Goal: Information Seeking & Learning: Compare options

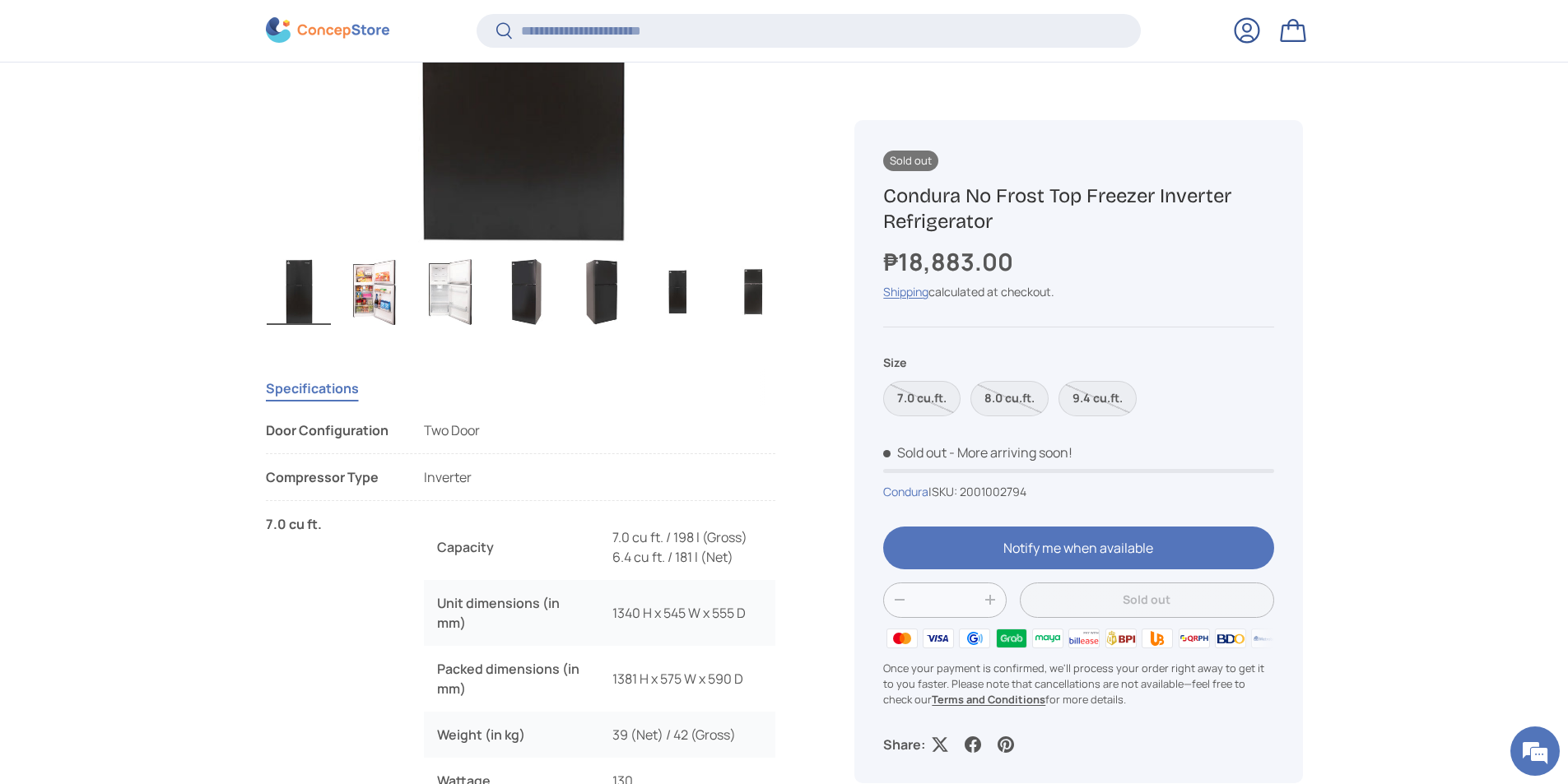
scroll to position [984, 0]
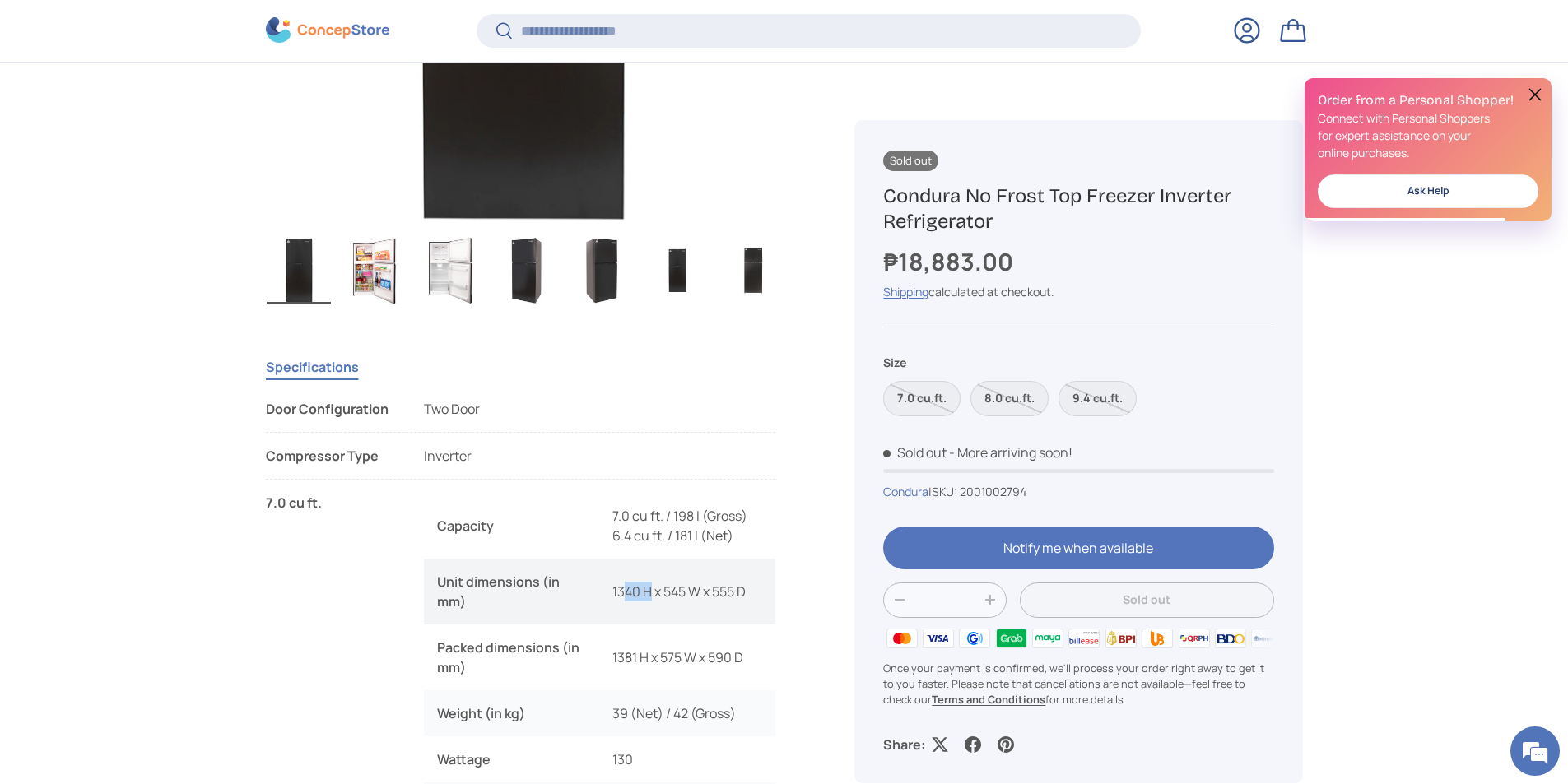
drag, startPoint x: 649, startPoint y: 599, endPoint x: 623, endPoint y: 594, distance: 26.5
click at [623, 594] on td "1340 H x 545 W x 555 D" at bounding box center [688, 592] width 176 height 66
click at [1011, 396] on label "8.0 cu.ft." at bounding box center [1010, 398] width 79 height 35
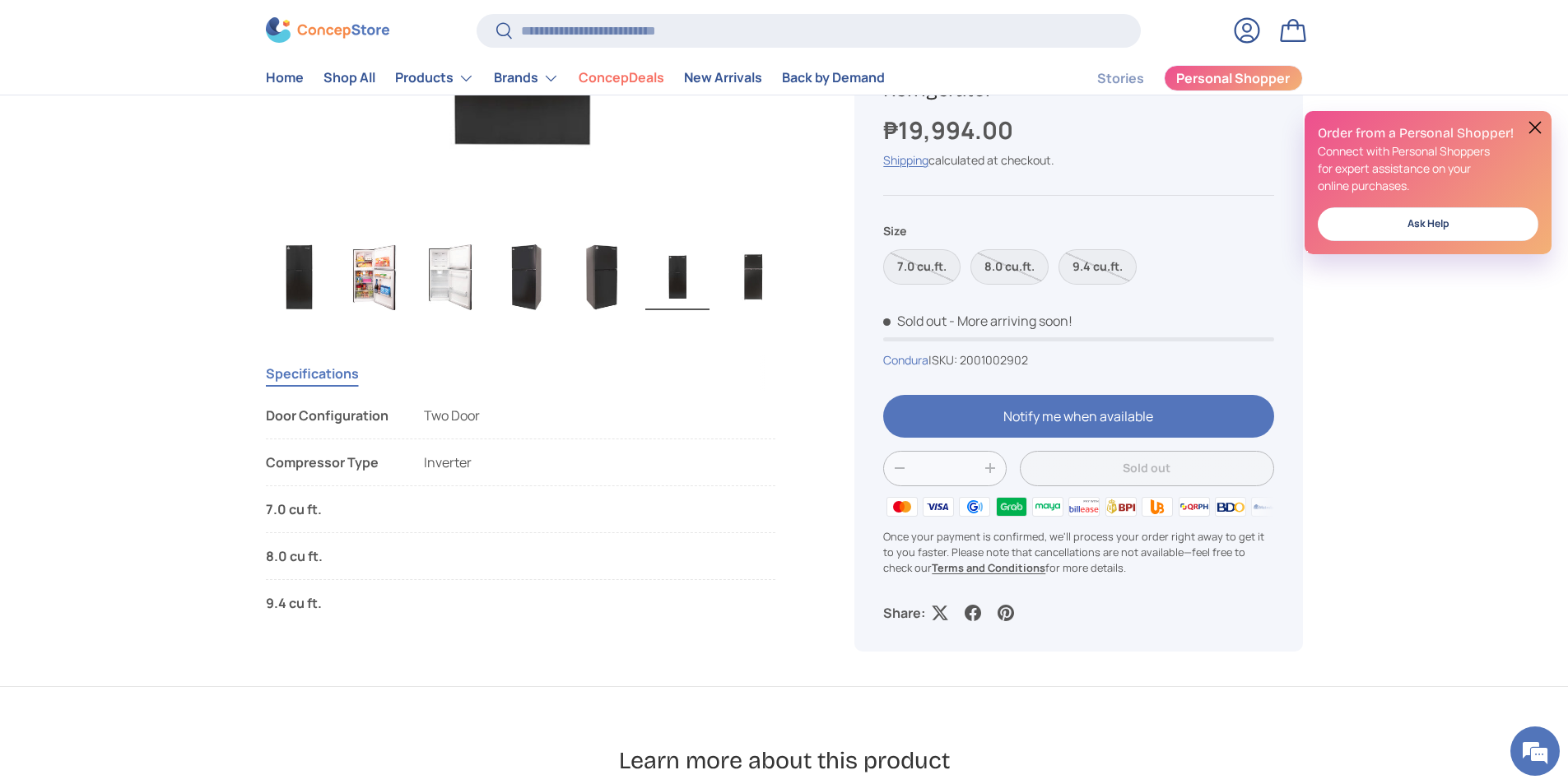
scroll to position [905, 0]
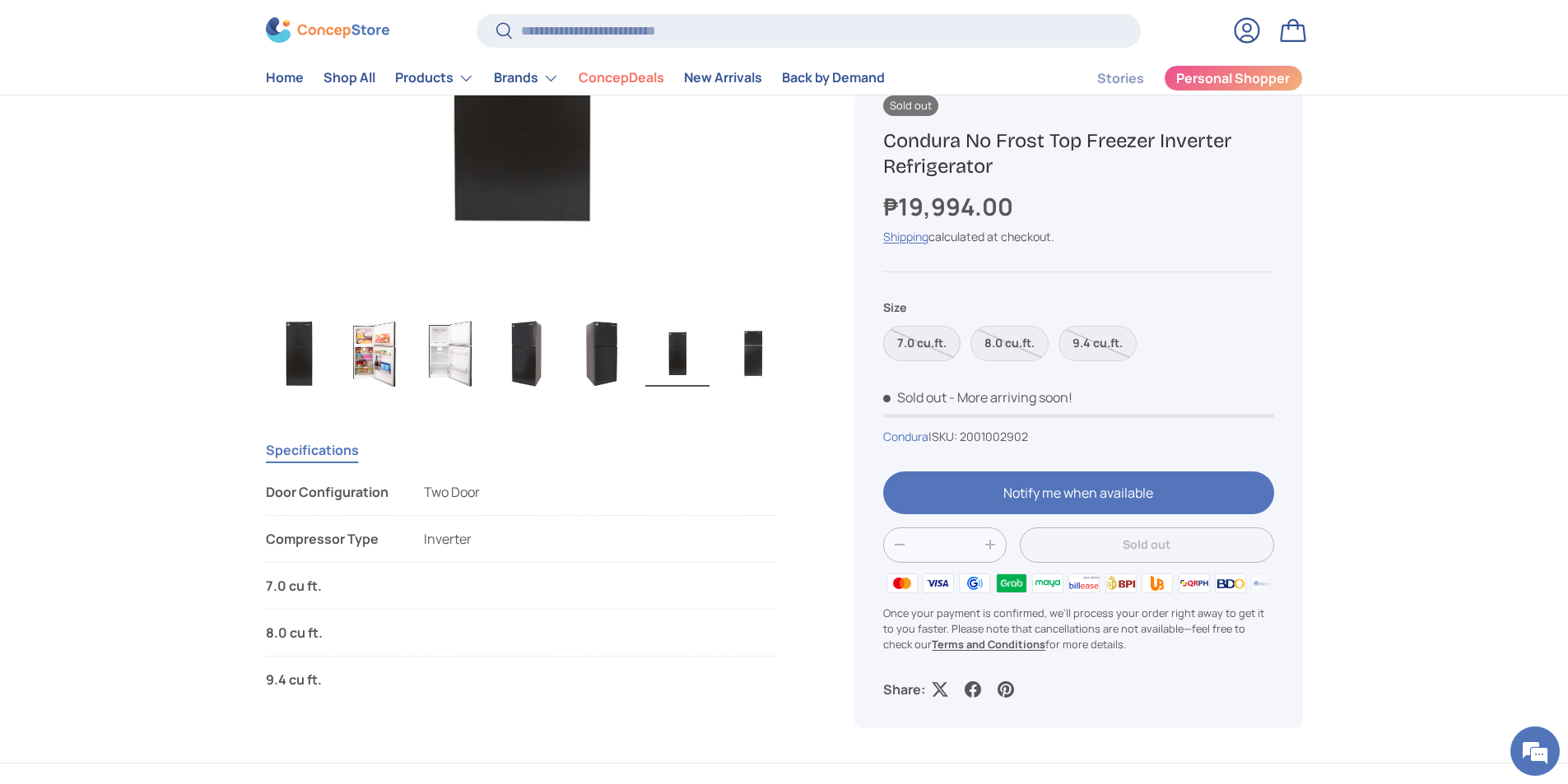
click at [939, 337] on label "7.0 cu.ft." at bounding box center [923, 343] width 78 height 35
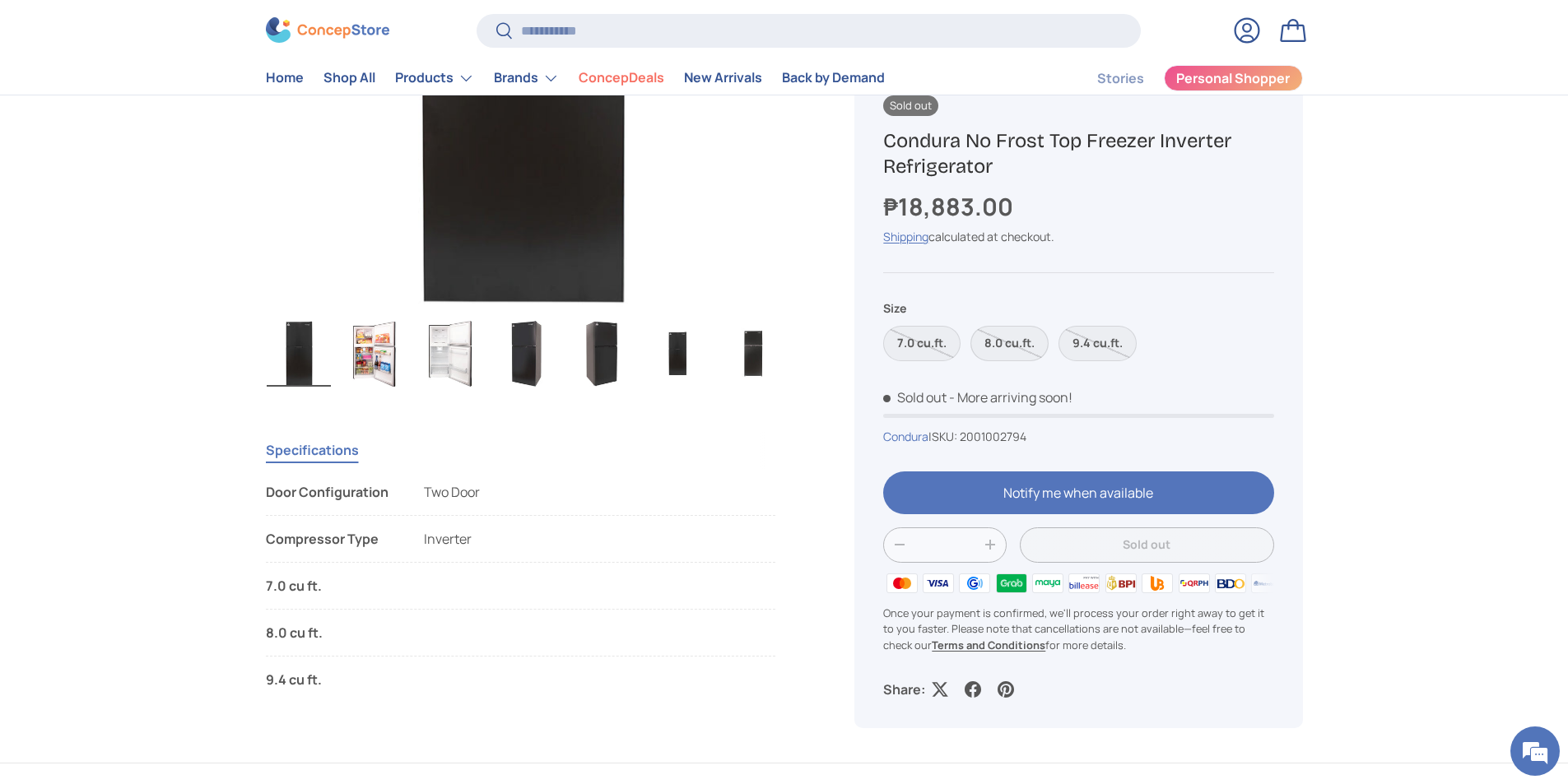
click at [1012, 338] on label "8.0 cu.ft." at bounding box center [1010, 343] width 79 height 35
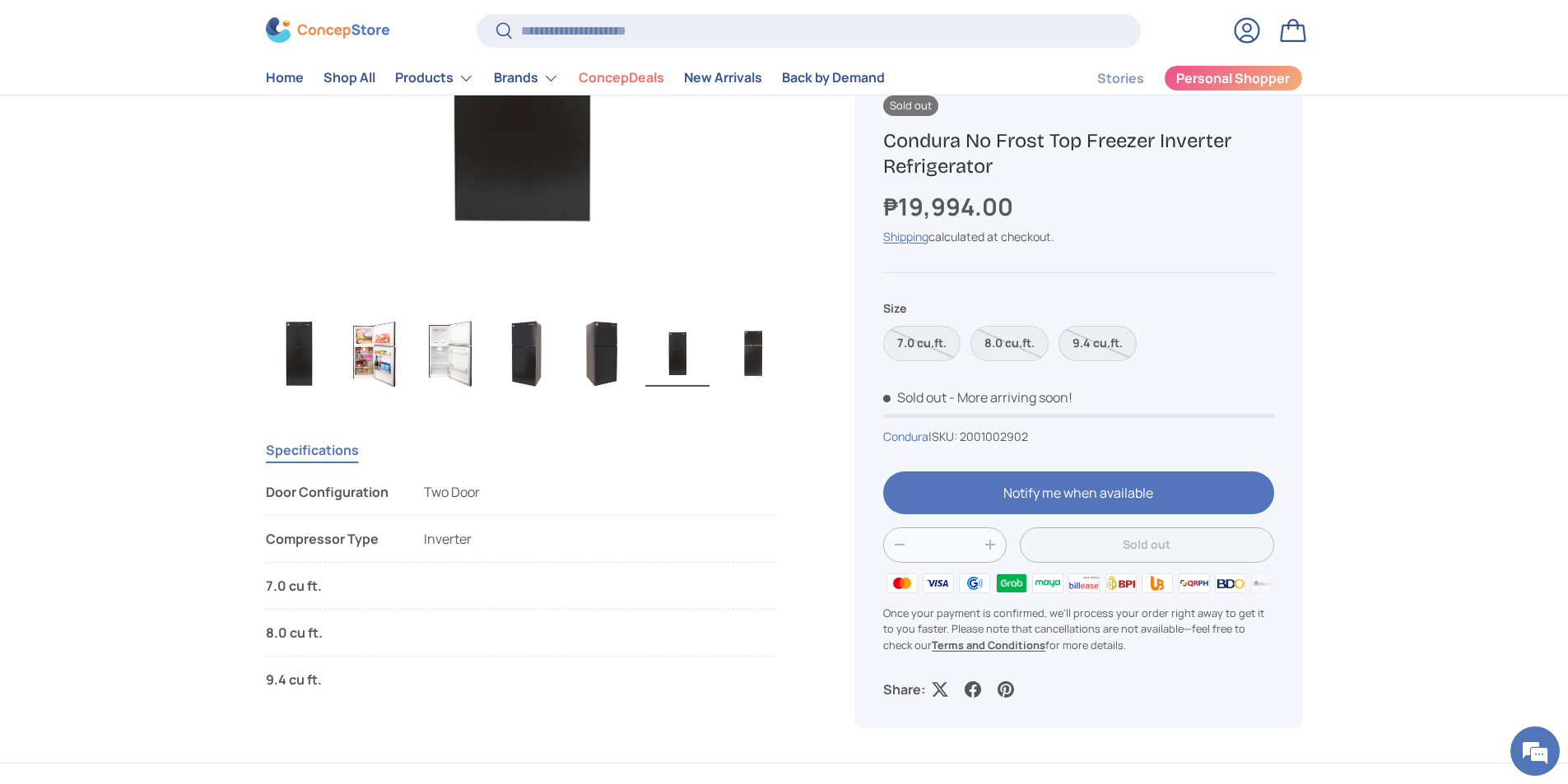
click at [1090, 348] on label "9.4 cu.ft." at bounding box center [1098, 343] width 79 height 35
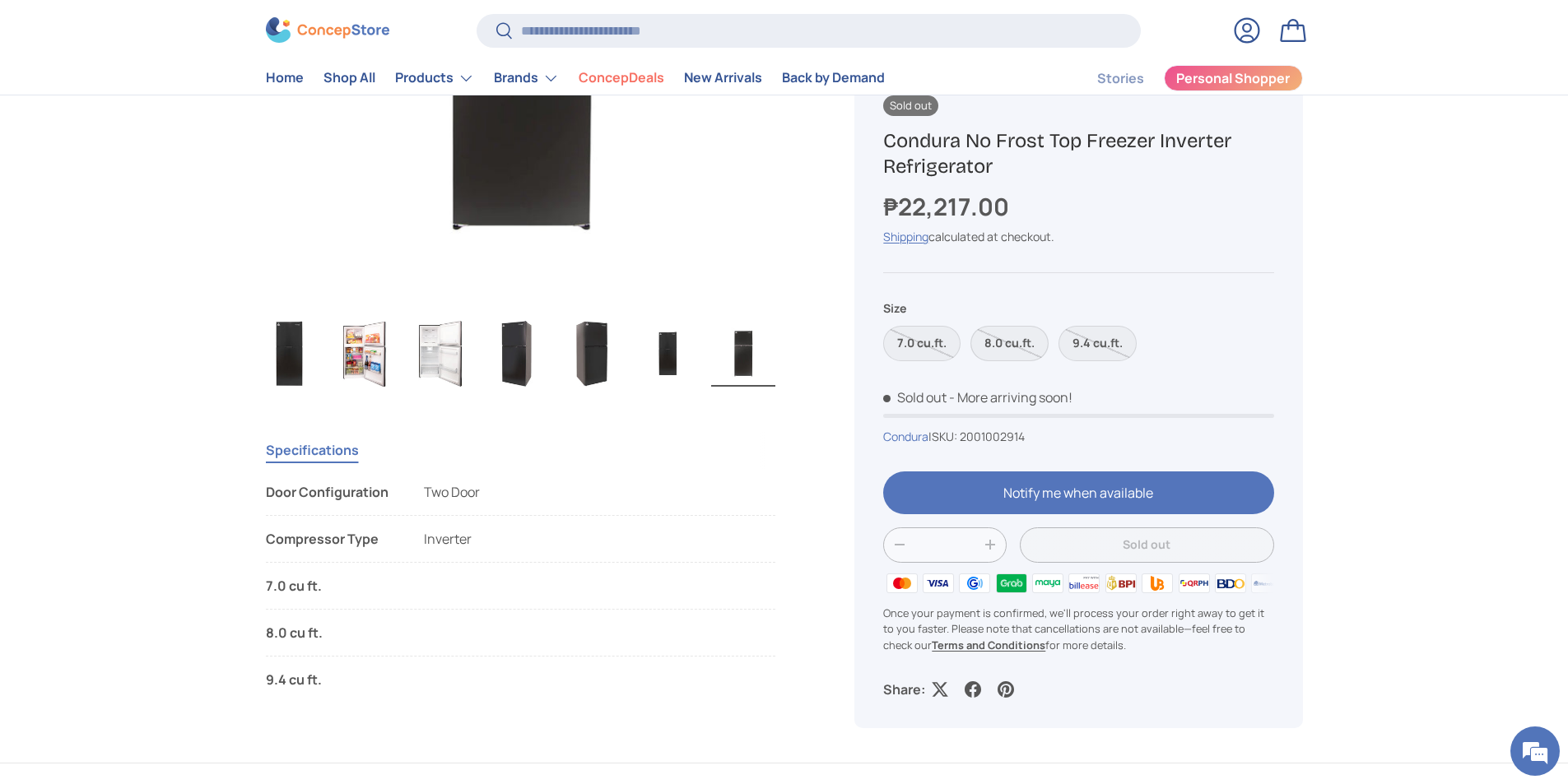
click at [1041, 345] on label "8.0 cu.ft." at bounding box center [1010, 343] width 79 height 35
click at [436, 538] on span "Inverter" at bounding box center [447, 538] width 47 height 18
click at [288, 636] on div "8.0 cu ft." at bounding box center [331, 632] width 132 height 20
click at [659, 650] on li "8.0 cu ft. Capacity 8.0 cu ft. / 217 l ([PERSON_NAME]) 7.0 cu ft. / 197 l (Net)…" at bounding box center [521, 639] width 511 height 34
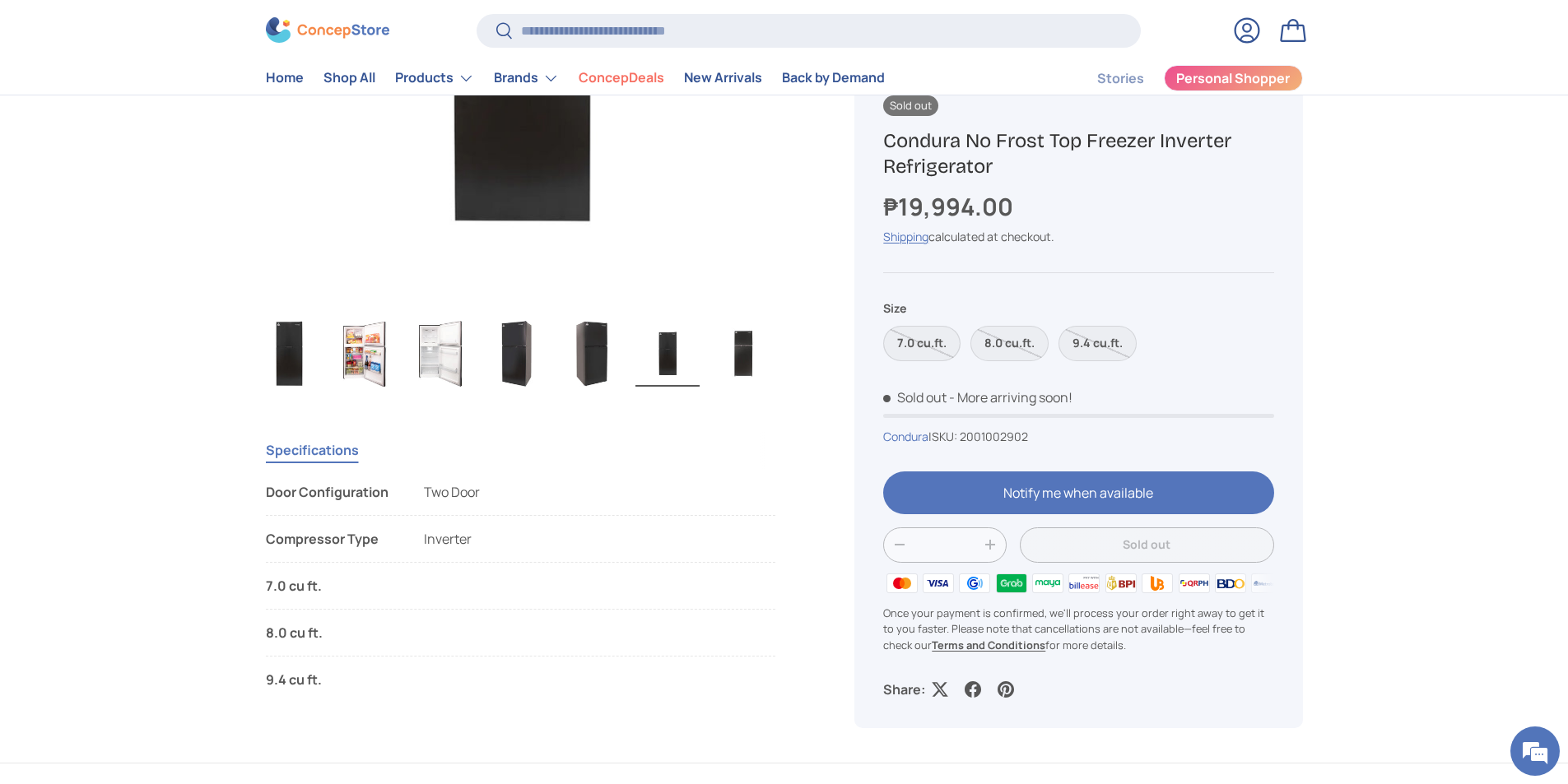
click at [927, 344] on label "7.0 cu.ft." at bounding box center [923, 343] width 78 height 35
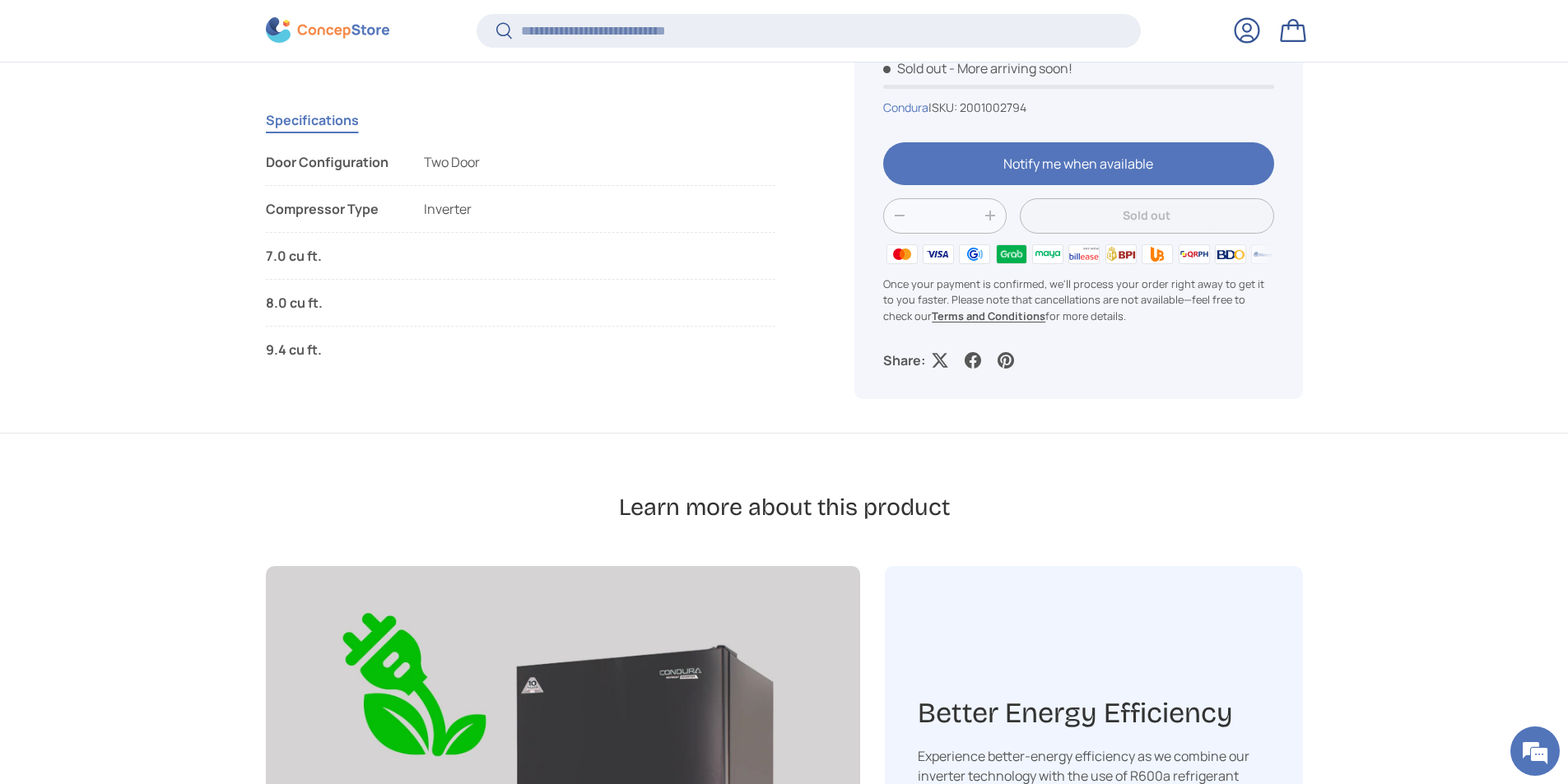
click at [747, 317] on li "8.0 cu ft. Capacity 8.0 cu ft. / 217 l ([PERSON_NAME]) 7.0 cu ft. / 197 l (Net)…" at bounding box center [521, 310] width 511 height 34
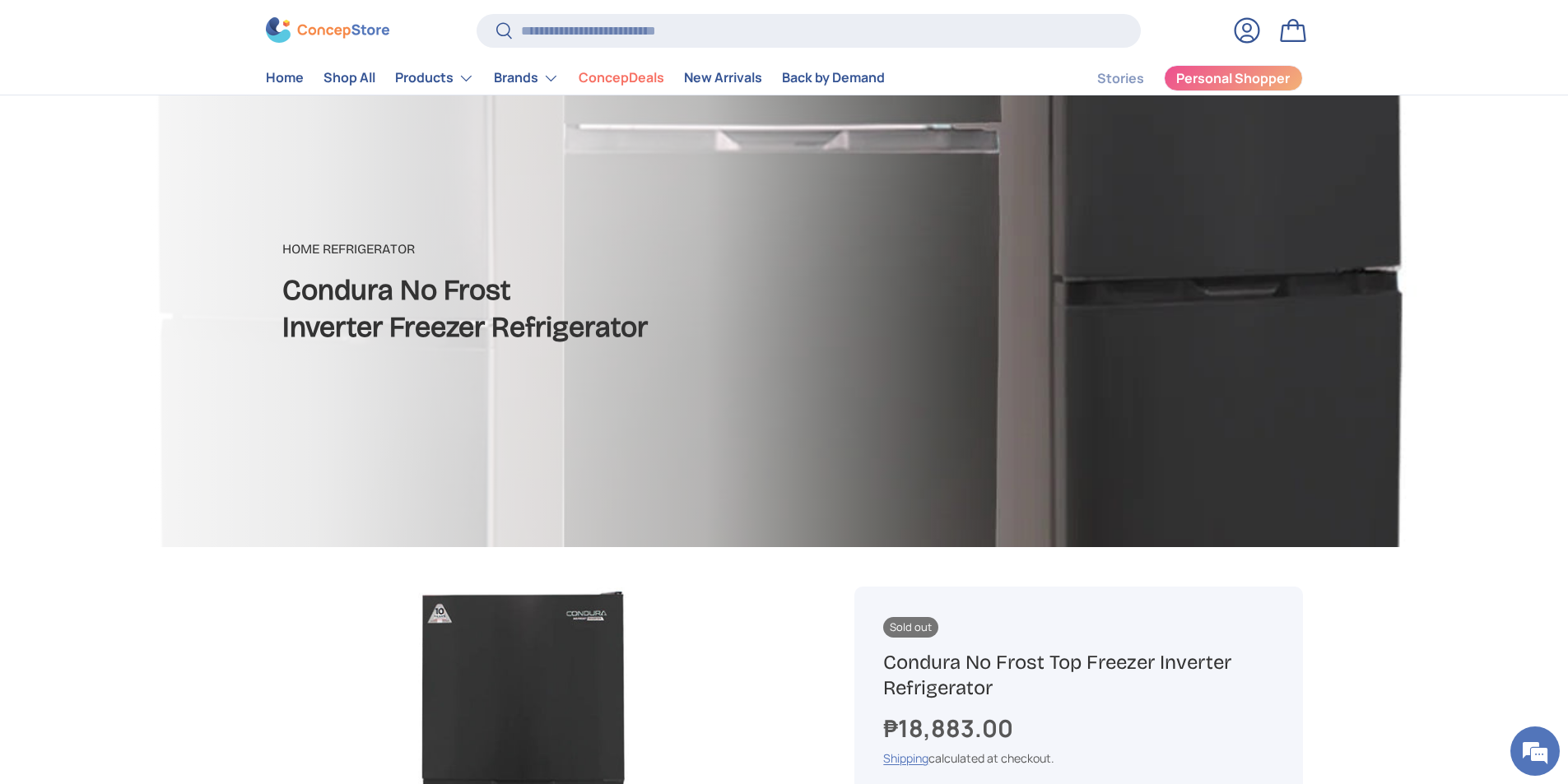
scroll to position [82, 0]
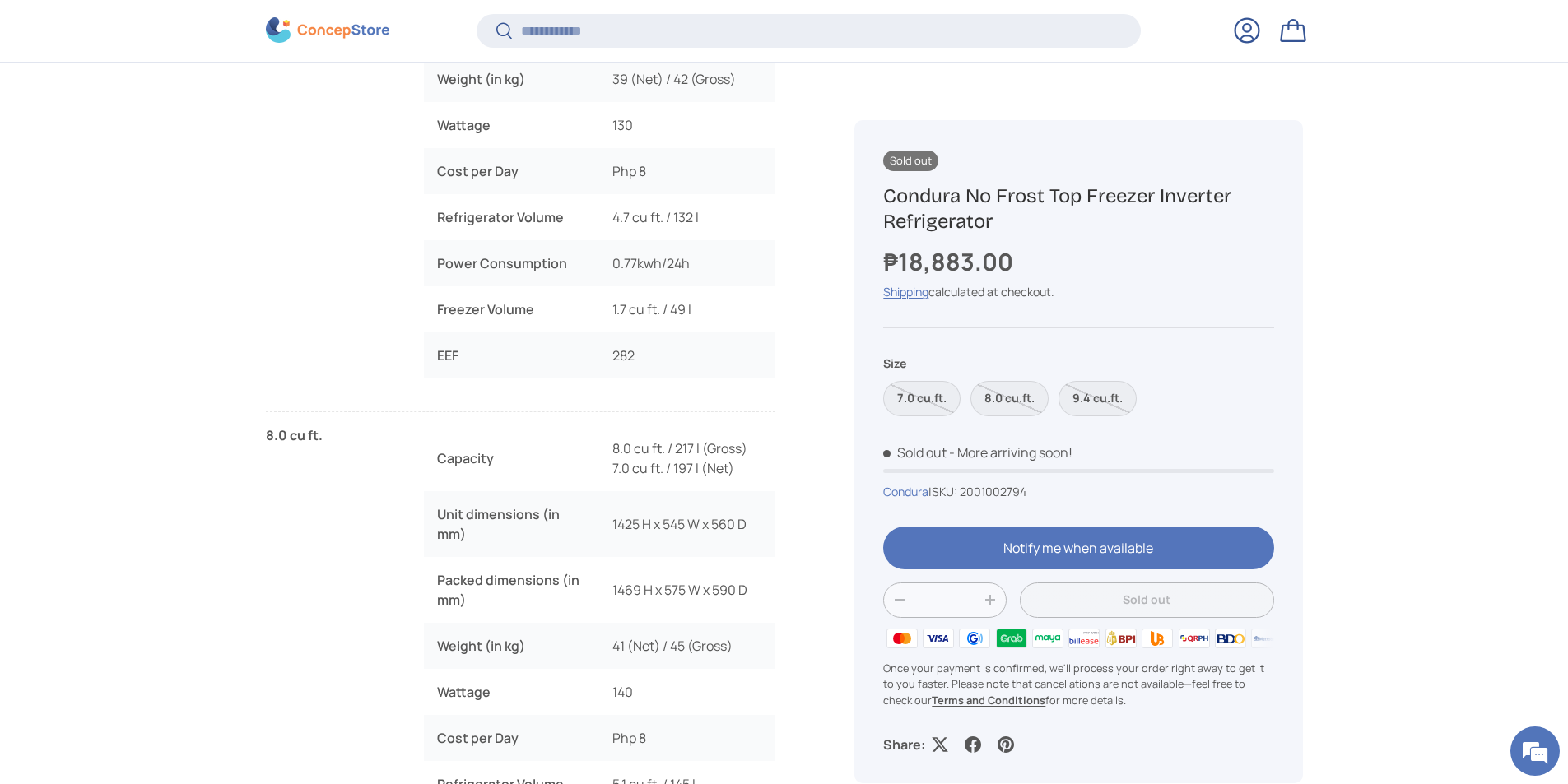
scroll to position [1642, 0]
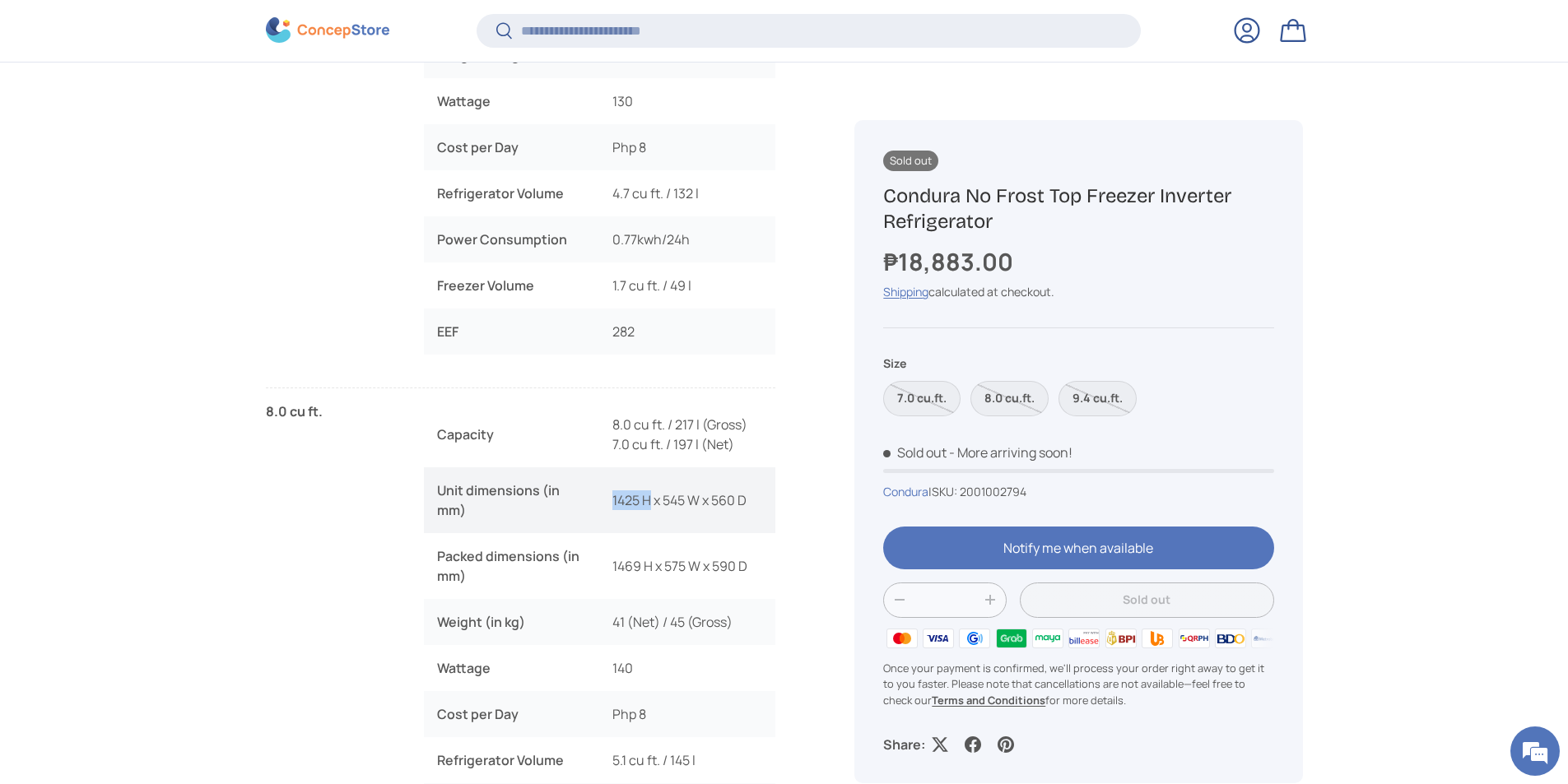
drag, startPoint x: 613, startPoint y: 499, endPoint x: 654, endPoint y: 502, distance: 41.1
click at [654, 502] on td "1425 H x 545 W x 560 D" at bounding box center [688, 500] width 176 height 66
click at [616, 499] on td "1425 H x 545 W x 560 D" at bounding box center [688, 500] width 176 height 66
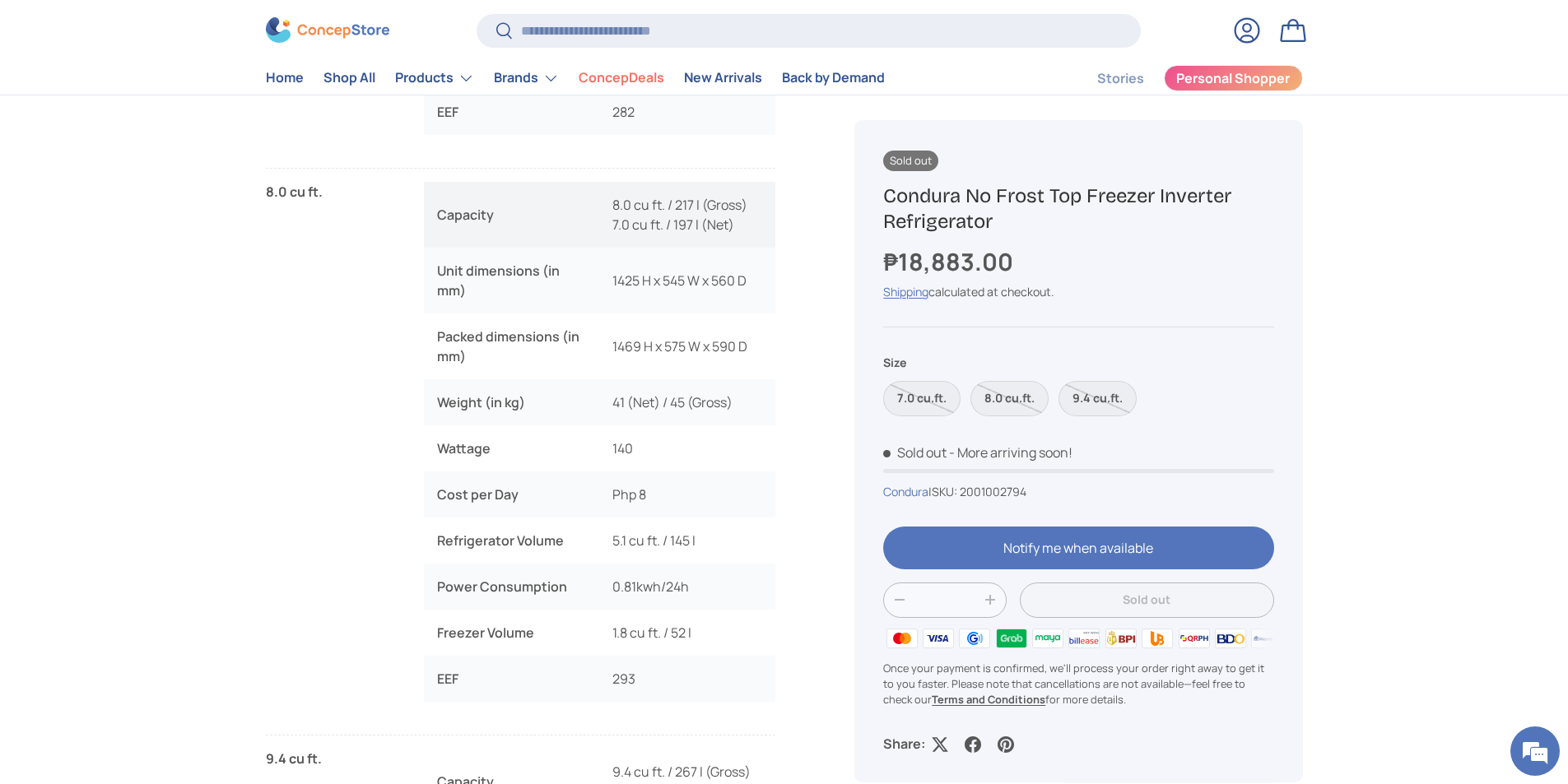
scroll to position [1810, 0]
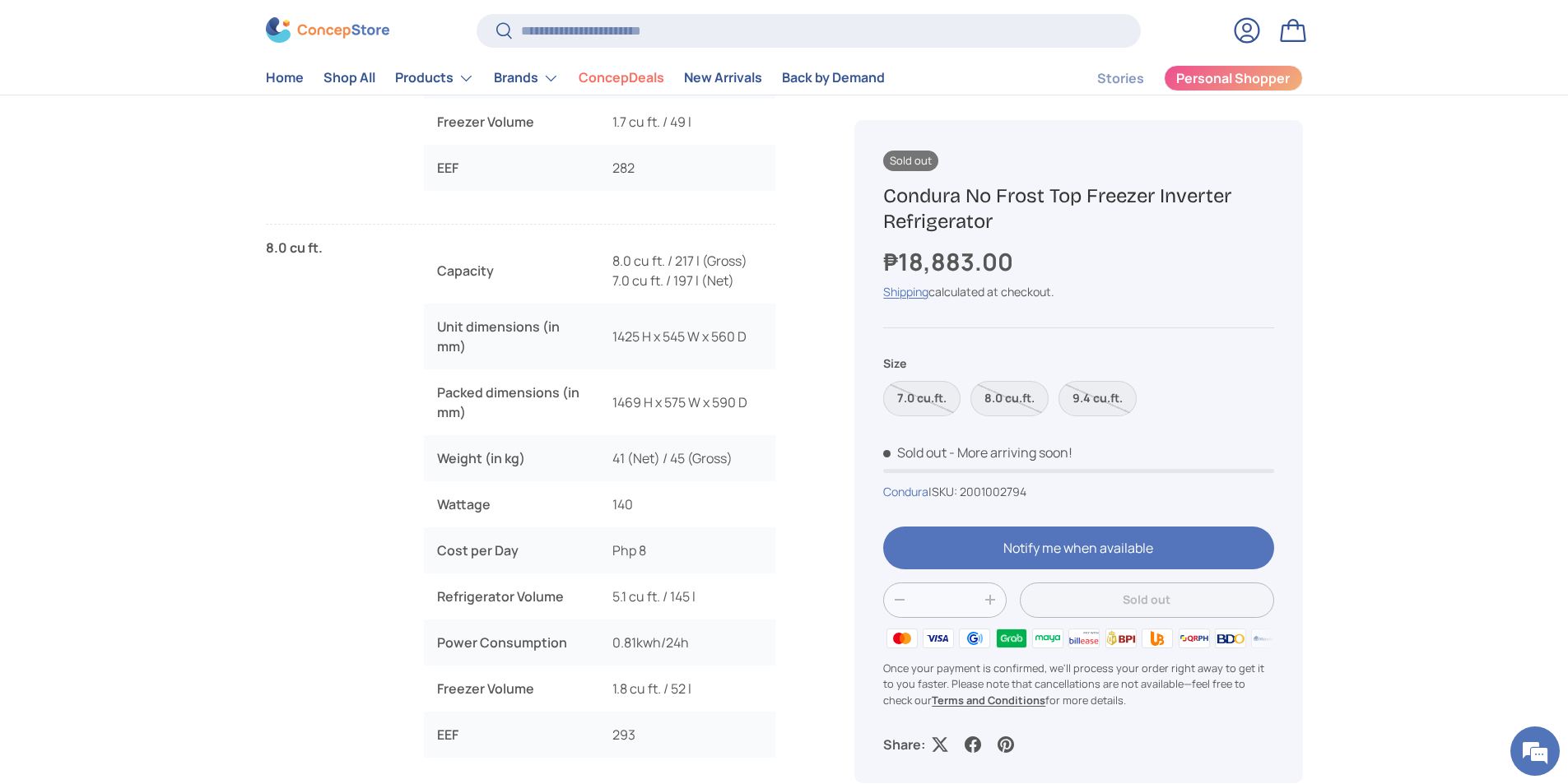
drag, startPoint x: 887, startPoint y: 198, endPoint x: 992, endPoint y: 224, distance: 108.2
click at [992, 224] on h1 "Condura No Frost Top Freezer Inverter Refrigerator" at bounding box center [1079, 209] width 390 height 51
copy h1 "Condura No Frost Top Freezer Inverter Refrigerator"
